Goal: Task Accomplishment & Management: Manage account settings

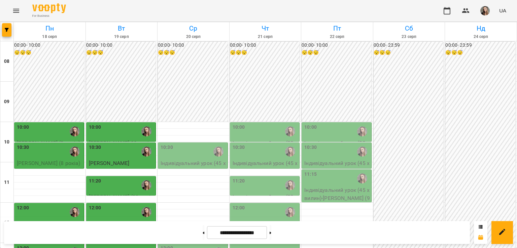
scroll to position [156, 0]
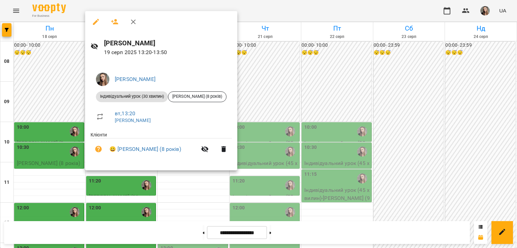
click at [71, 165] on div at bounding box center [258, 124] width 517 height 248
